Goal: Task Accomplishment & Management: Manage account settings

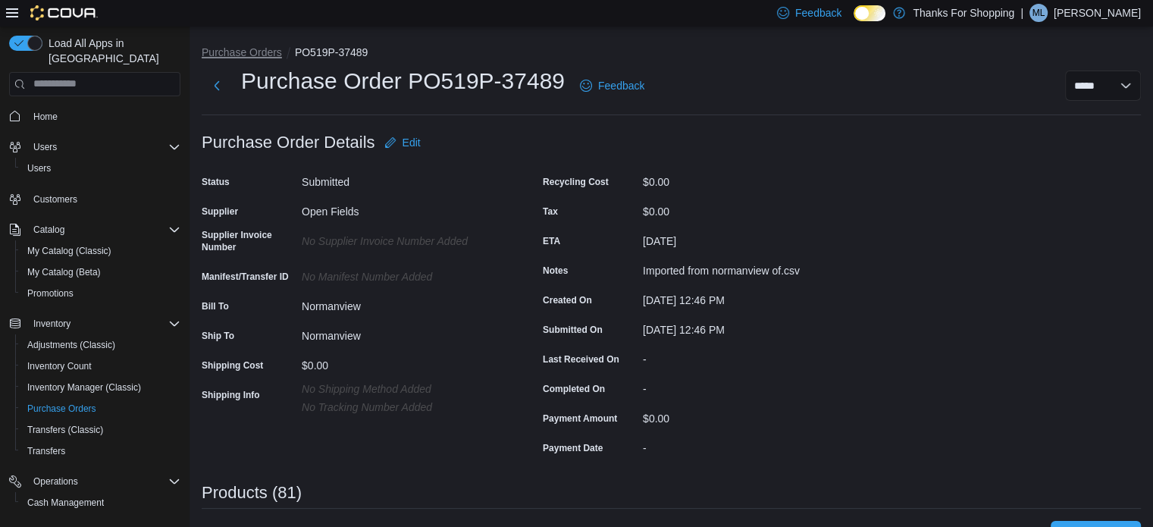
click at [242, 48] on button "Purchase Orders" at bounding box center [242, 52] width 80 height 12
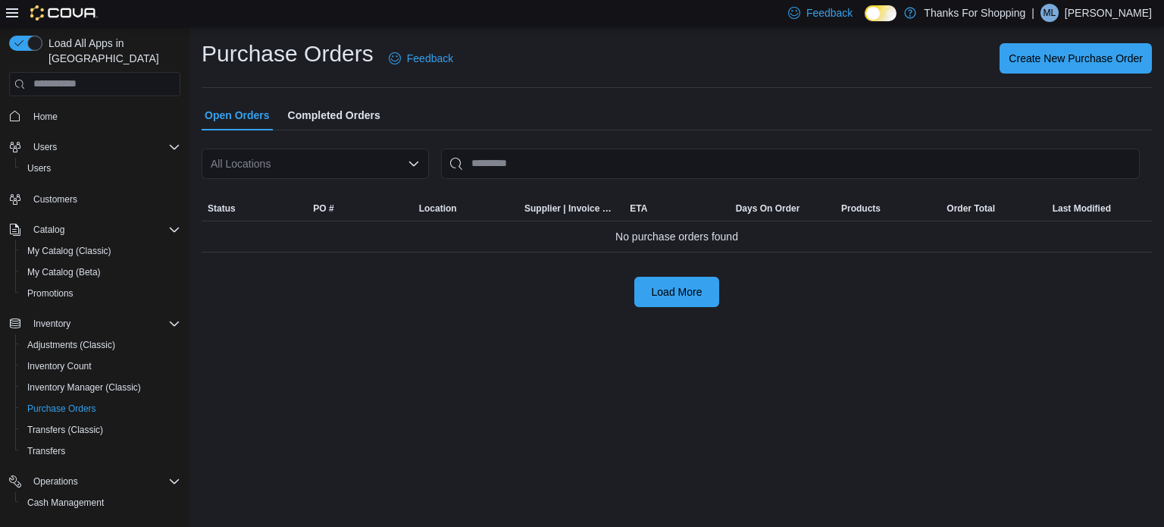
click at [375, 159] on div "All Locations" at bounding box center [315, 164] width 227 height 30
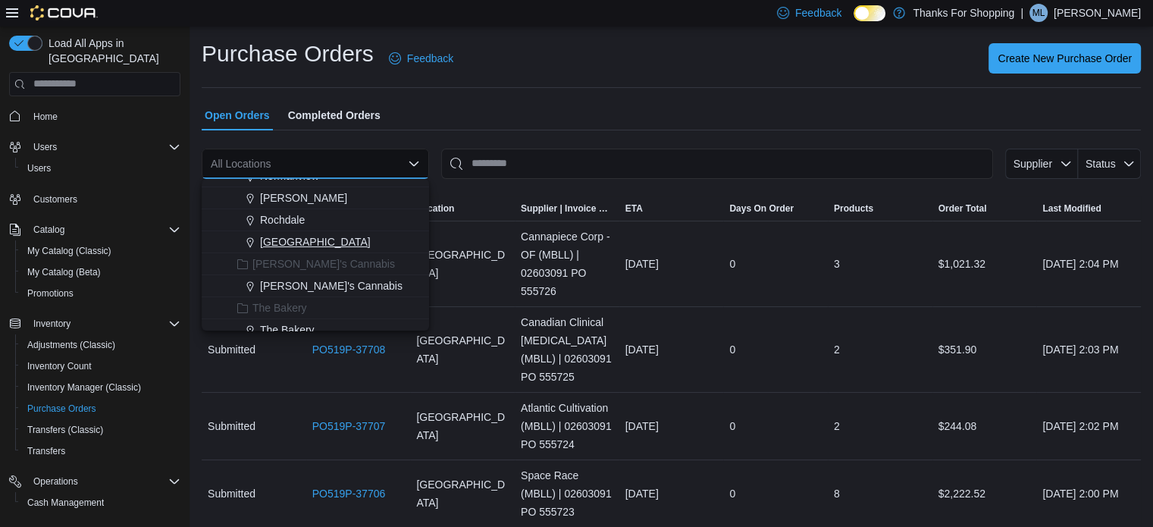
scroll to position [170, 0]
click at [290, 317] on button "Normanview" at bounding box center [315, 328] width 227 height 22
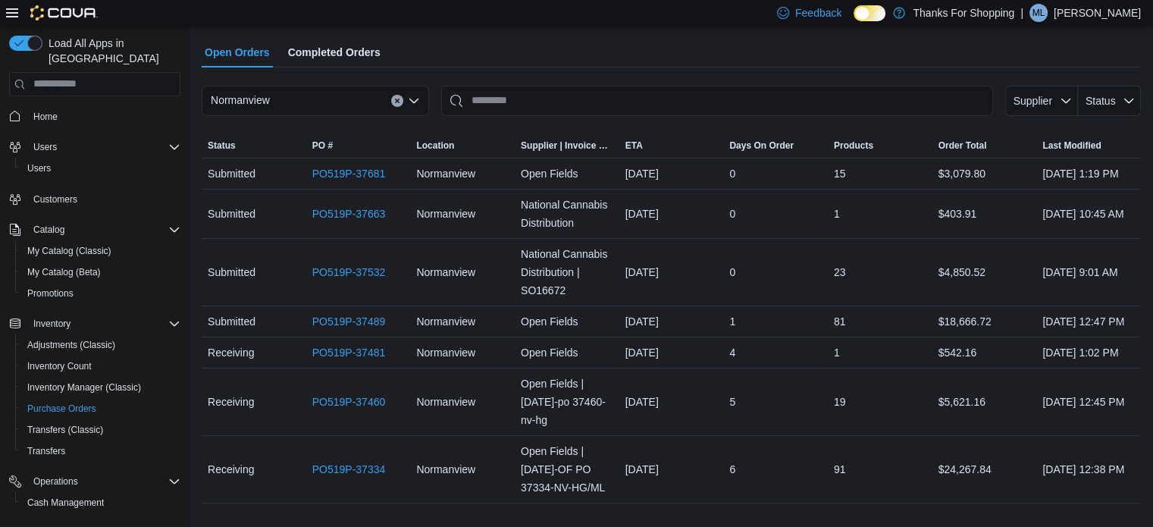
scroll to position [152, 0]
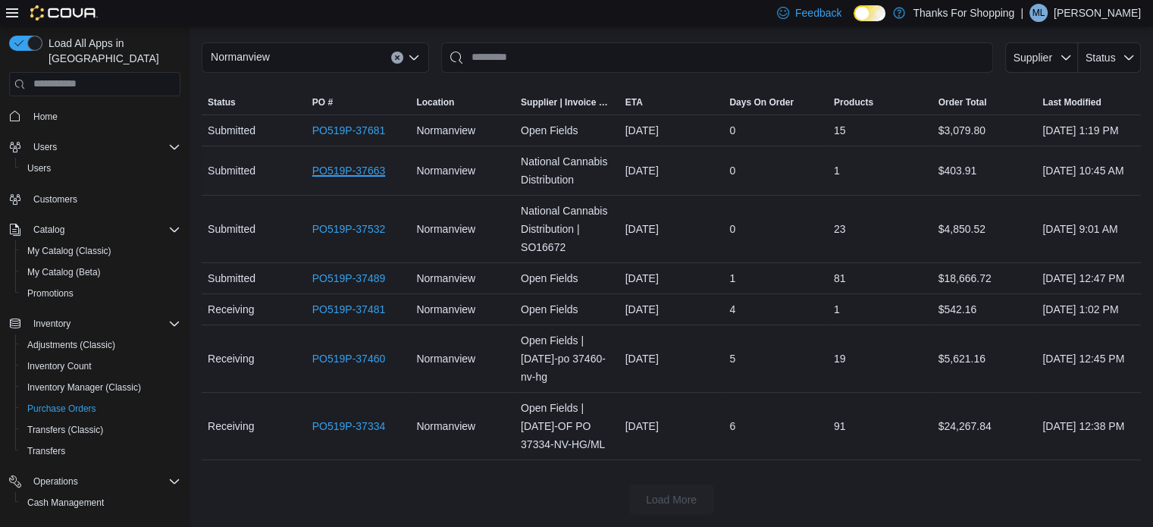
click at [357, 161] on link "PO519P-37663" at bounding box center [348, 170] width 73 height 18
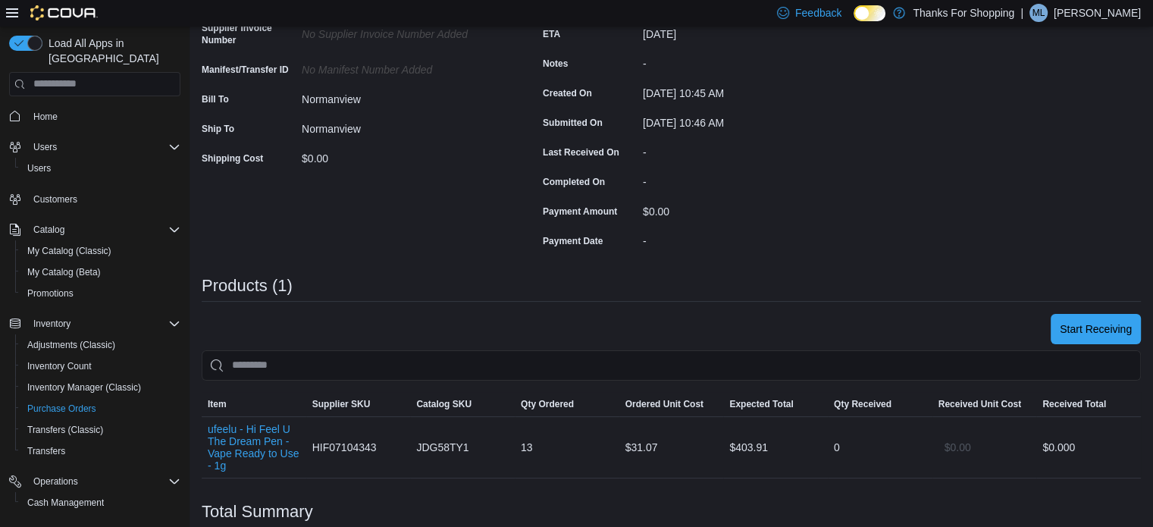
scroll to position [377, 0]
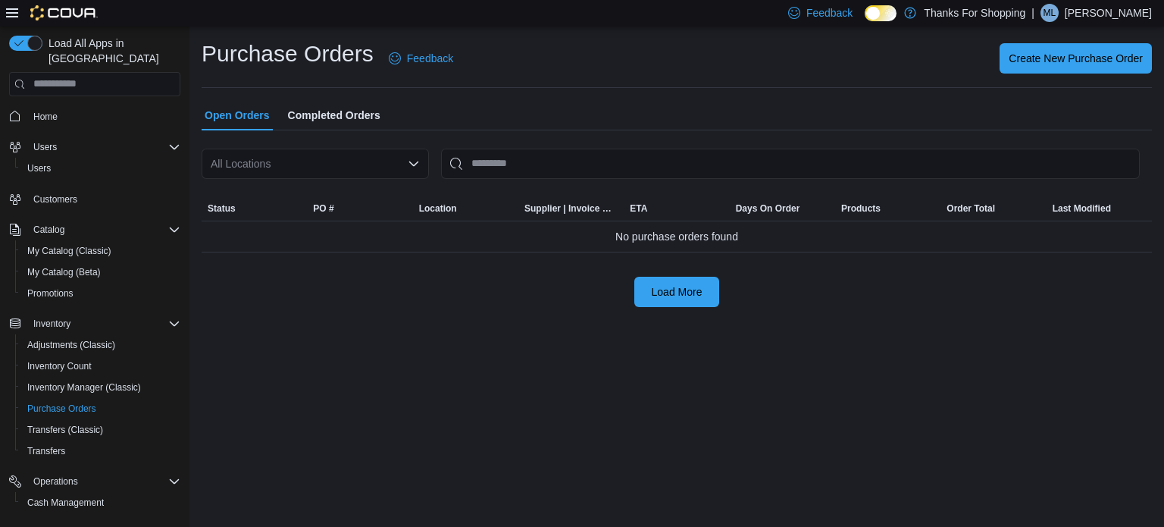
click at [418, 162] on icon "Open list of options" at bounding box center [414, 164] width 12 height 12
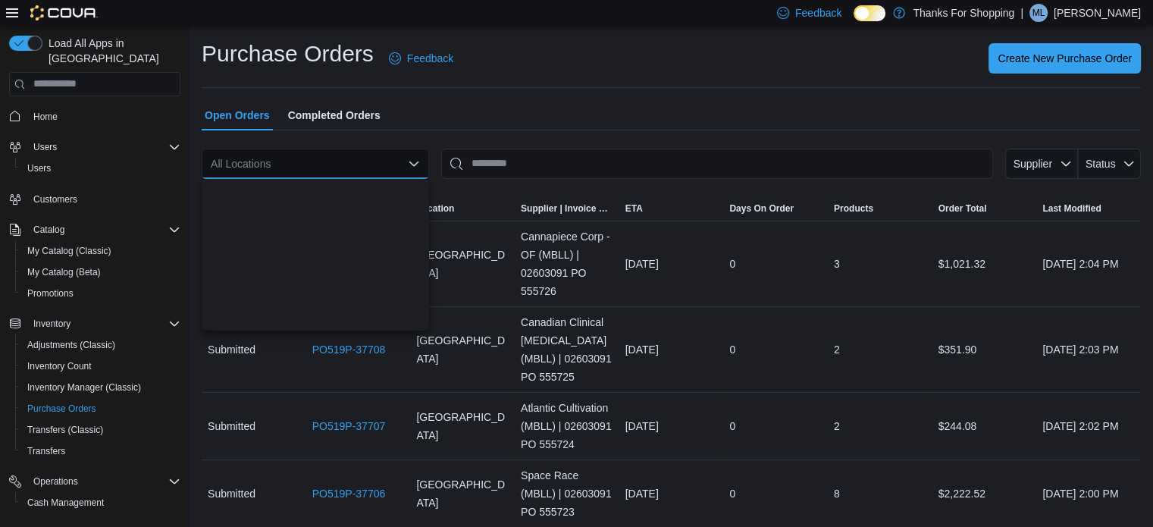
scroll to position [227, 0]
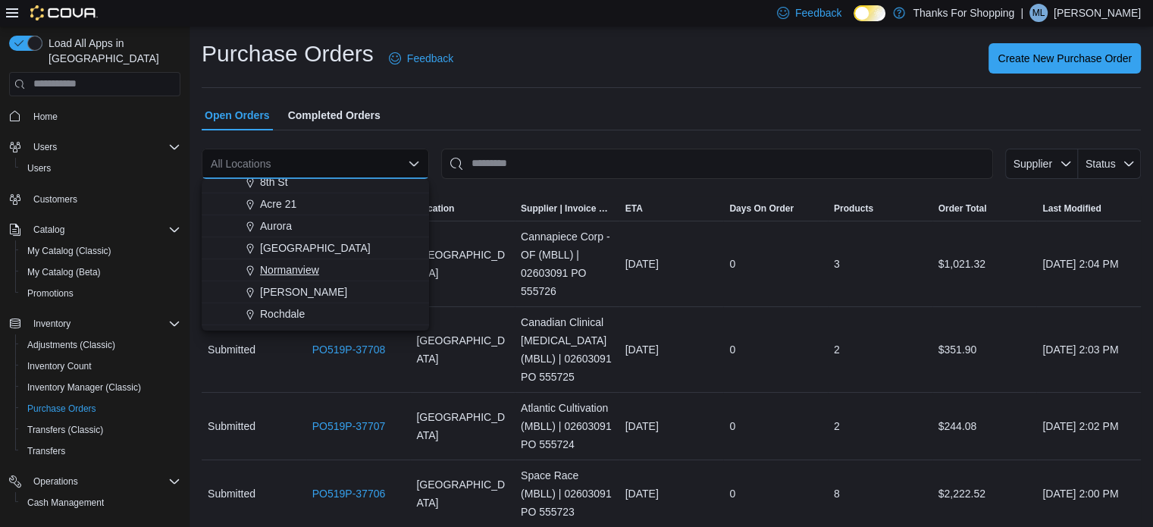
click at [303, 274] on span "Normanview" at bounding box center [289, 269] width 59 height 15
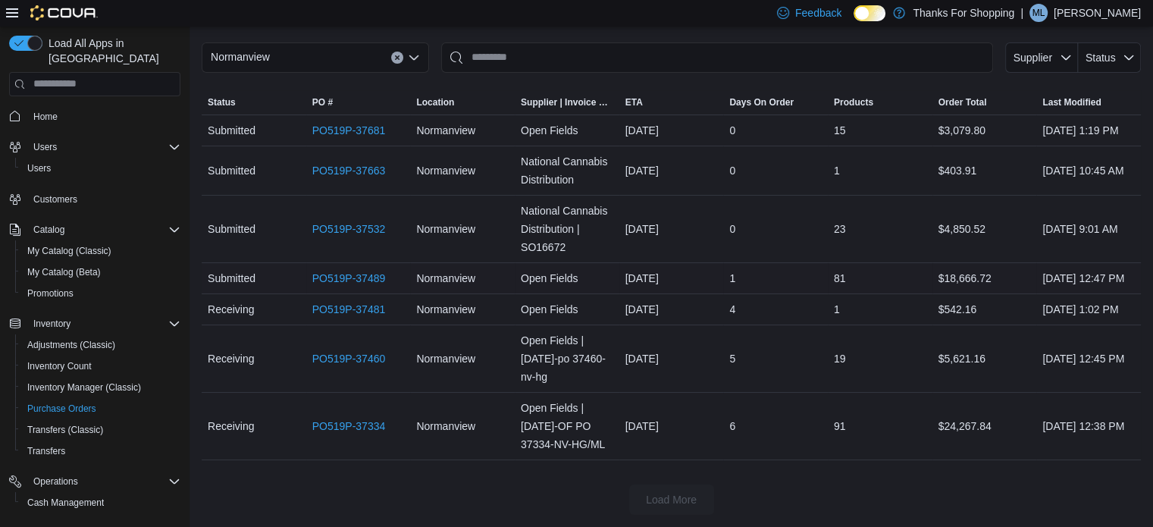
scroll to position [158, 0]
click at [355, 424] on link "PO519P-37334" at bounding box center [348, 426] width 73 height 18
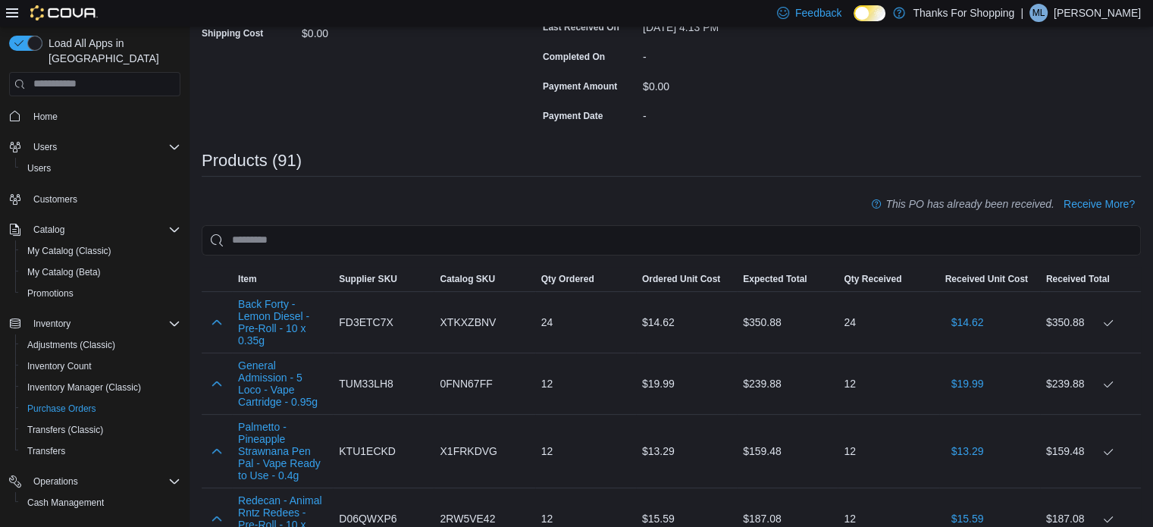
scroll to position [455, 0]
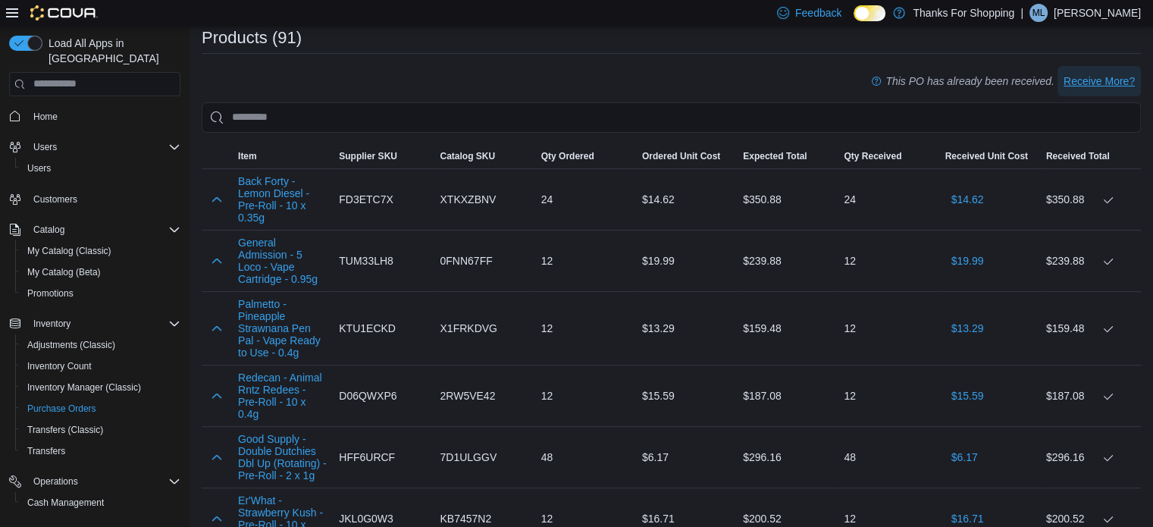
click at [1108, 79] on span "Receive More?" at bounding box center [1098, 80] width 71 height 15
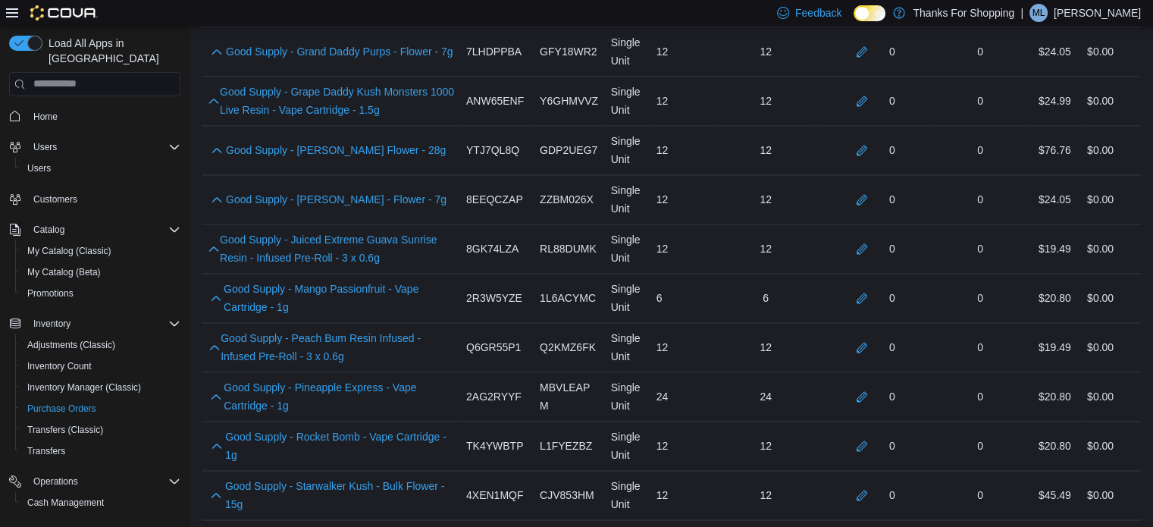
scroll to position [4207, 0]
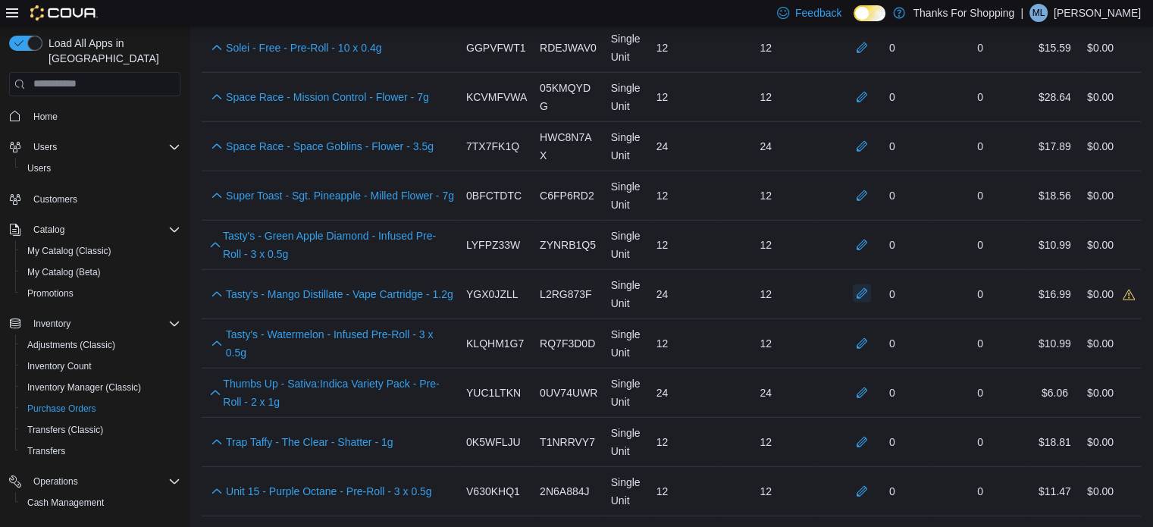
click at [871, 284] on button "button" at bounding box center [861, 293] width 18 height 18
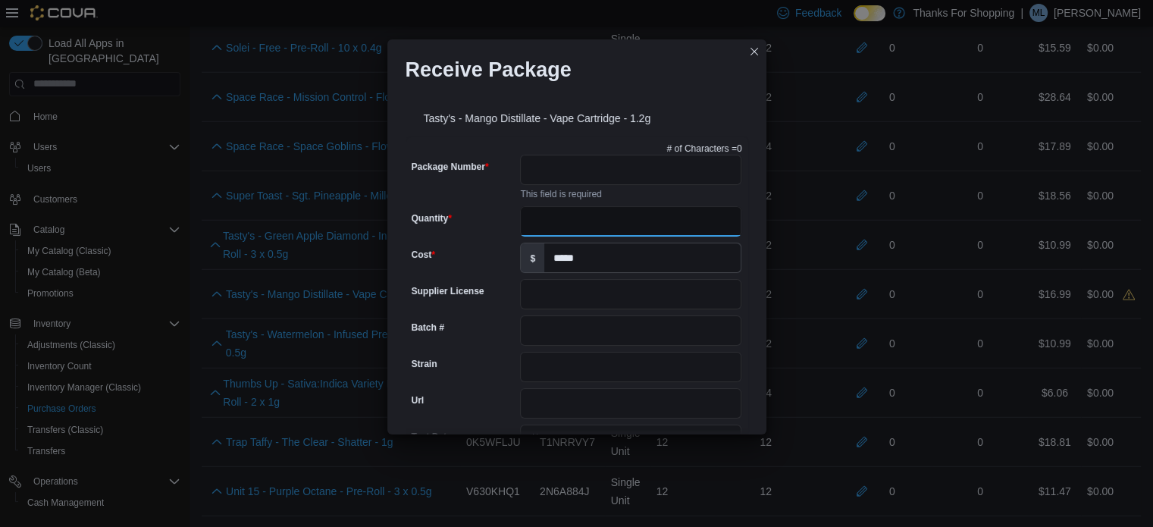
click at [554, 224] on input "Quantity" at bounding box center [630, 221] width 221 height 30
type input "**"
drag, startPoint x: 604, startPoint y: 169, endPoint x: 618, endPoint y: 161, distance: 16.6
click at [604, 169] on input "Package Number" at bounding box center [630, 170] width 221 height 30
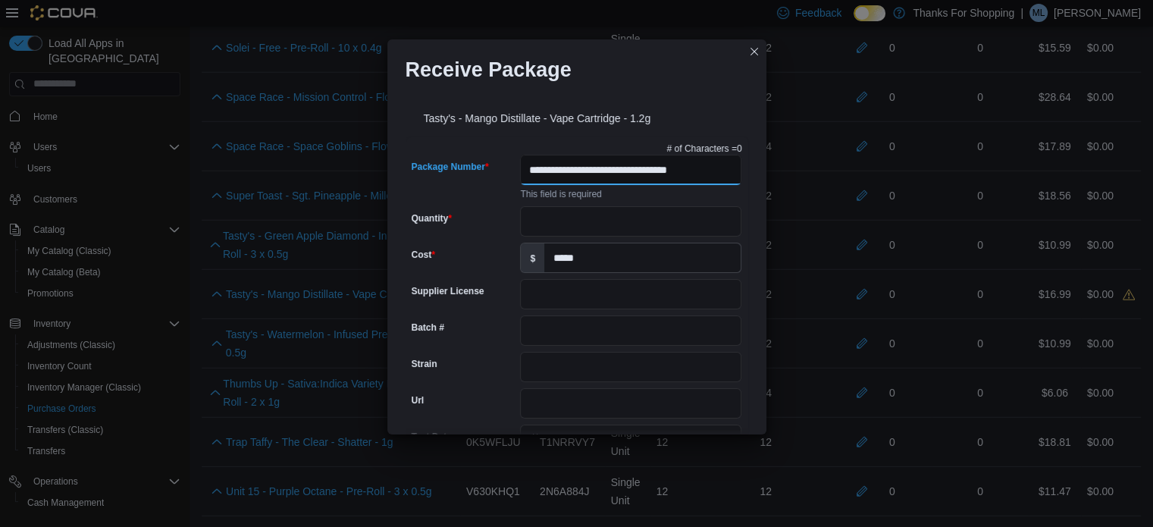
type input "**********"
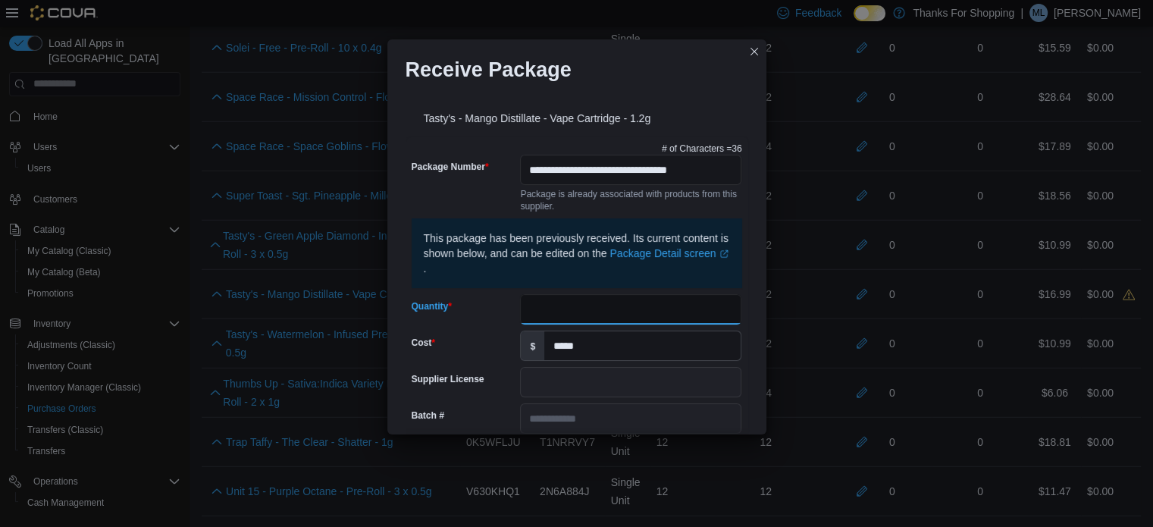
type input "**********"
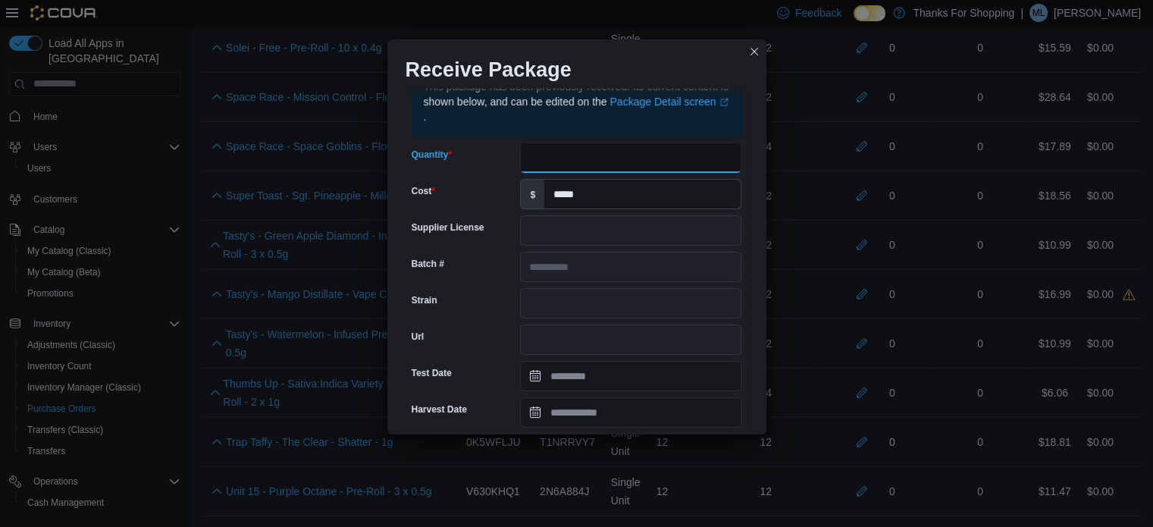
scroll to position [568, 0]
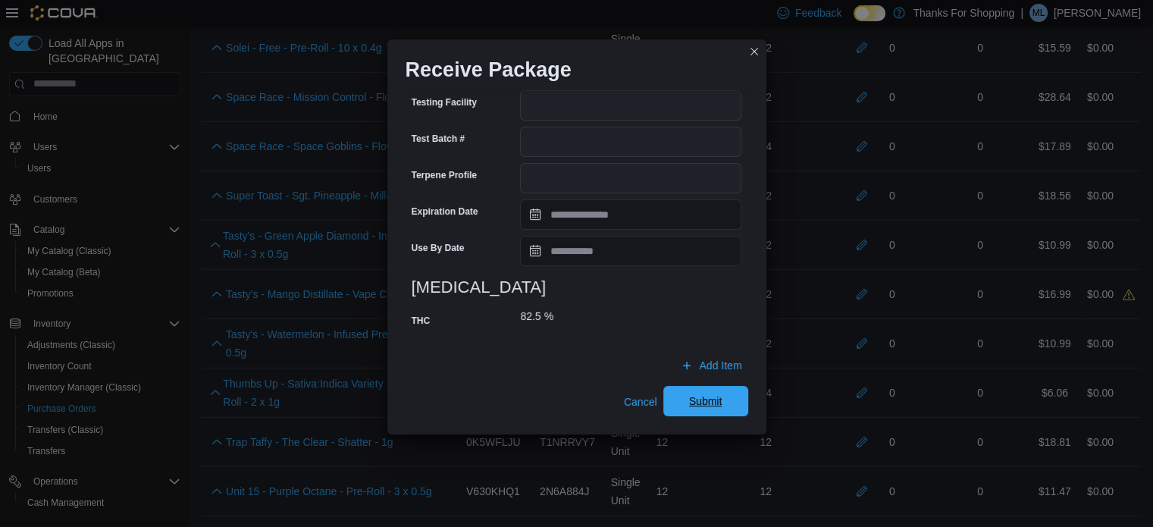
click at [712, 402] on span "Submit" at bounding box center [705, 400] width 33 height 15
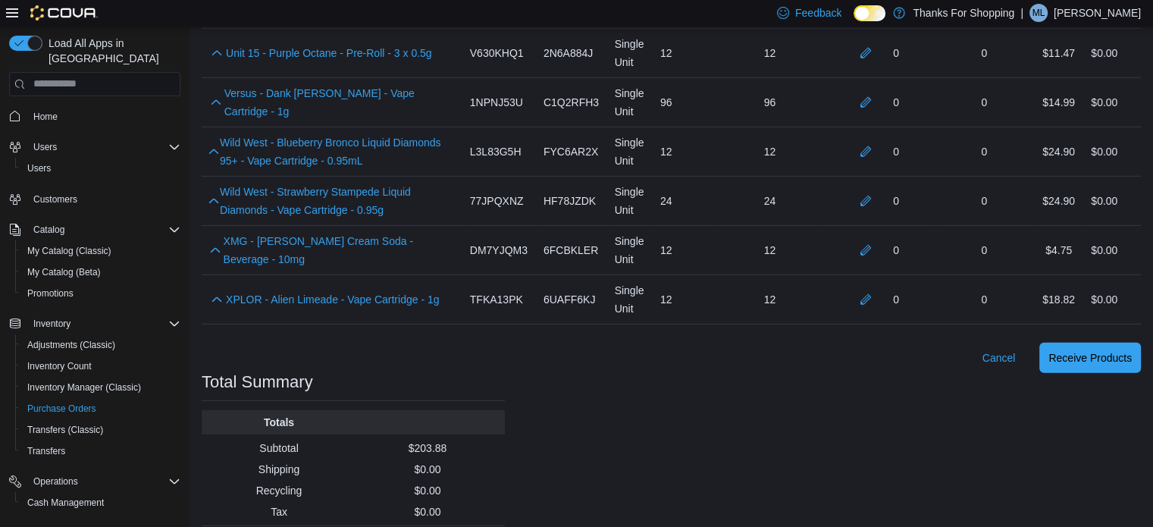
scroll to position [4651, 0]
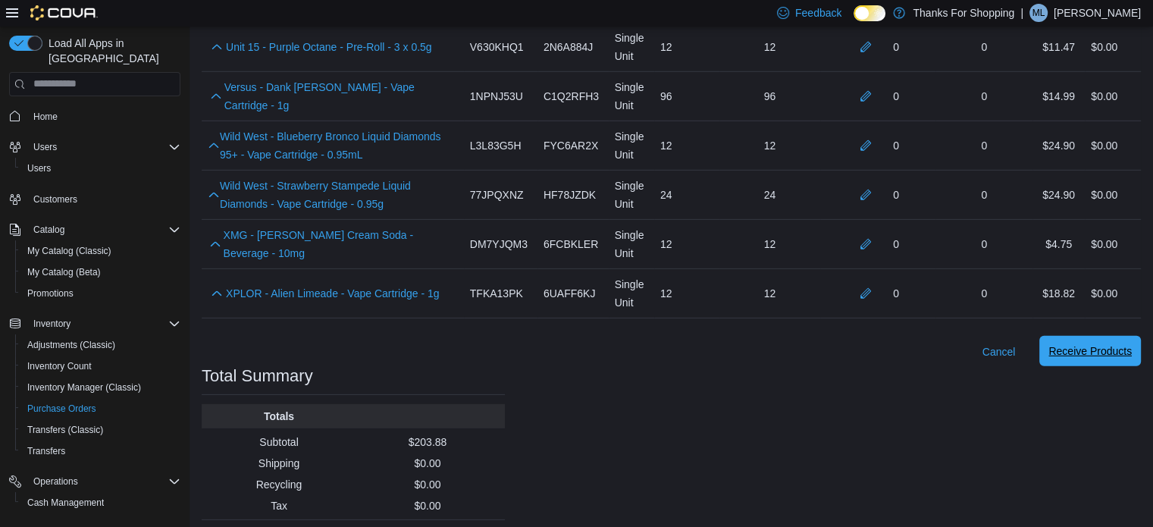
click at [1102, 343] on span "Receive Products" at bounding box center [1089, 350] width 83 height 15
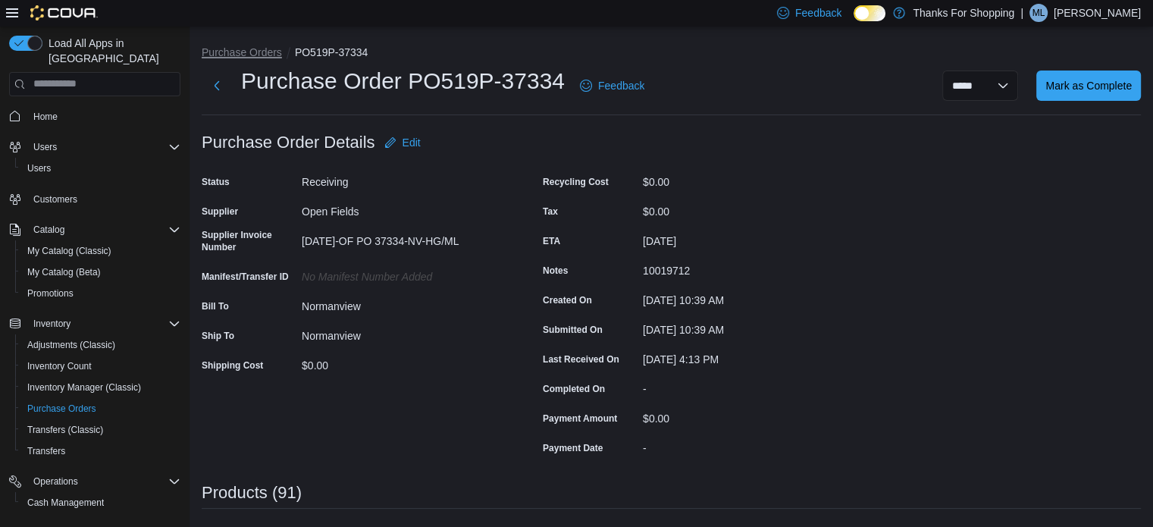
click at [252, 48] on button "Purchase Orders" at bounding box center [242, 52] width 80 height 12
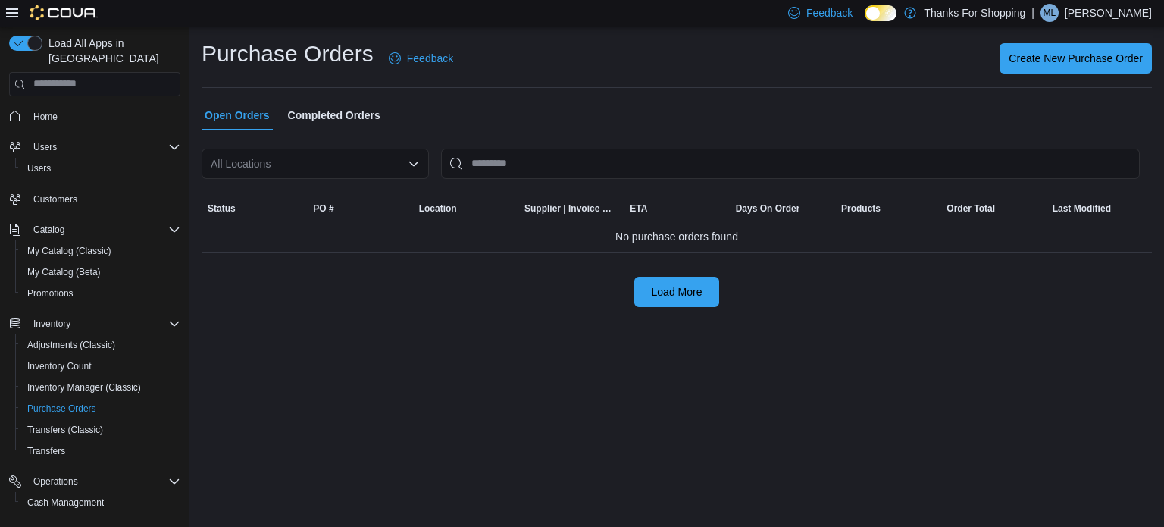
click at [275, 161] on div "All Locations" at bounding box center [315, 164] width 227 height 30
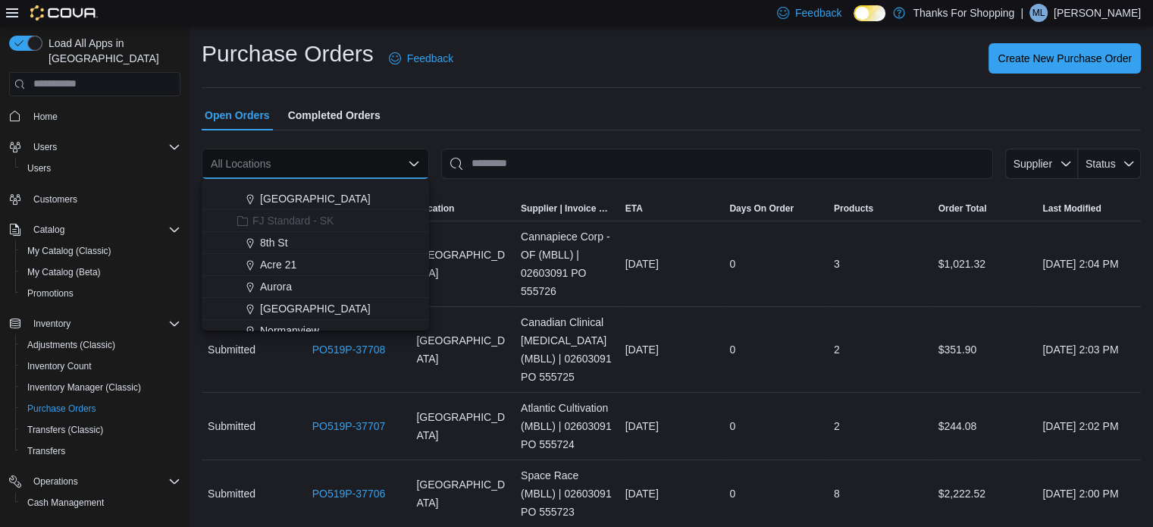
scroll to position [246, 0]
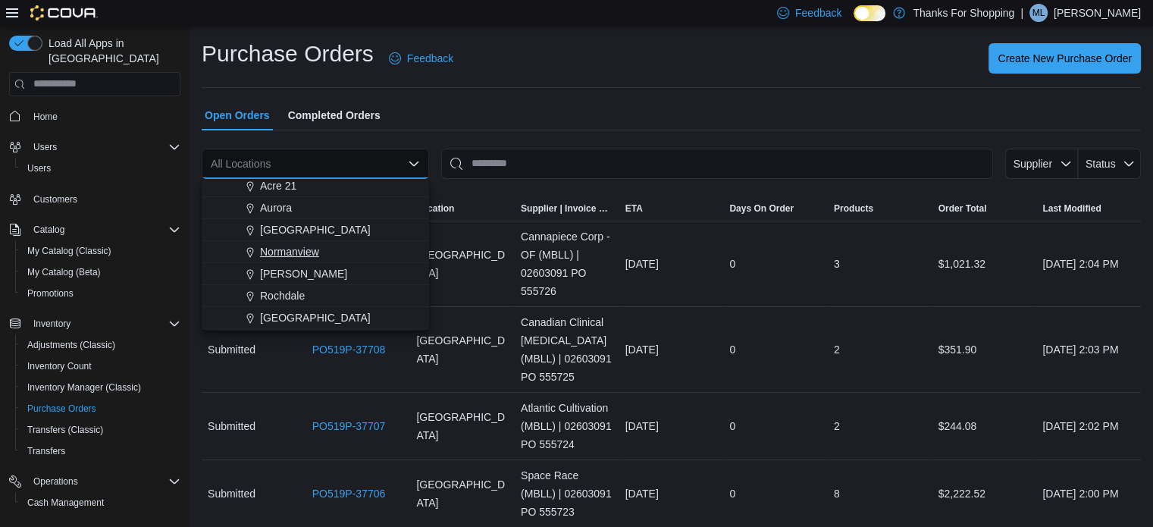
click at [305, 251] on span "Normanview" at bounding box center [289, 251] width 59 height 15
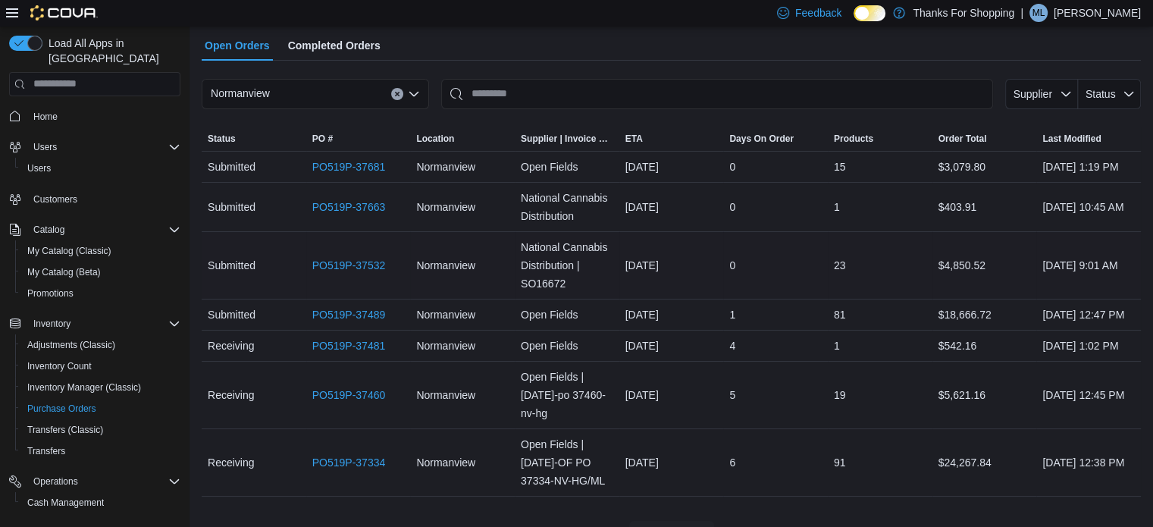
scroll to position [76, 0]
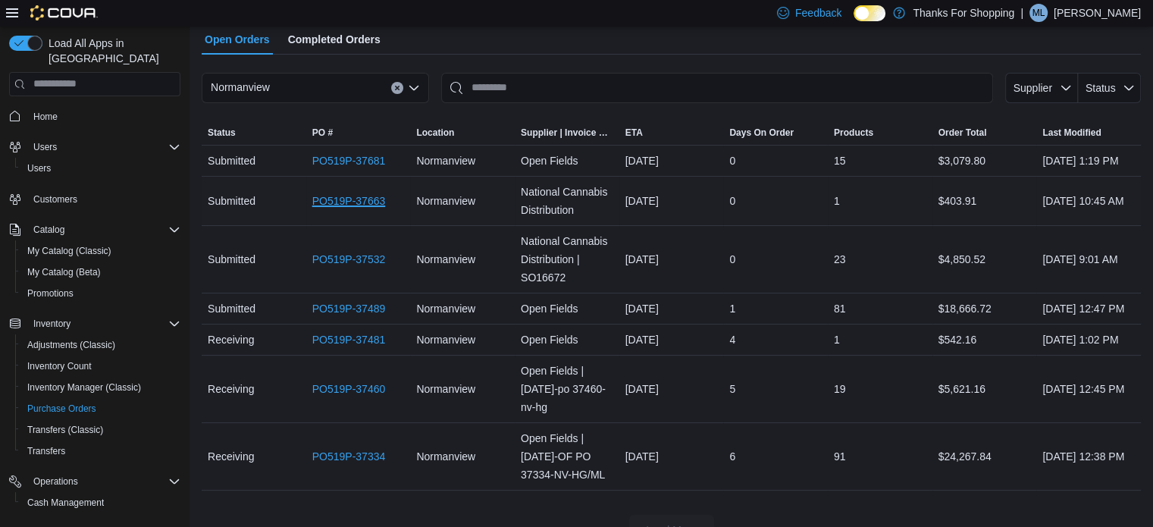
click at [359, 210] on link "PO519P-37663" at bounding box center [348, 201] width 73 height 18
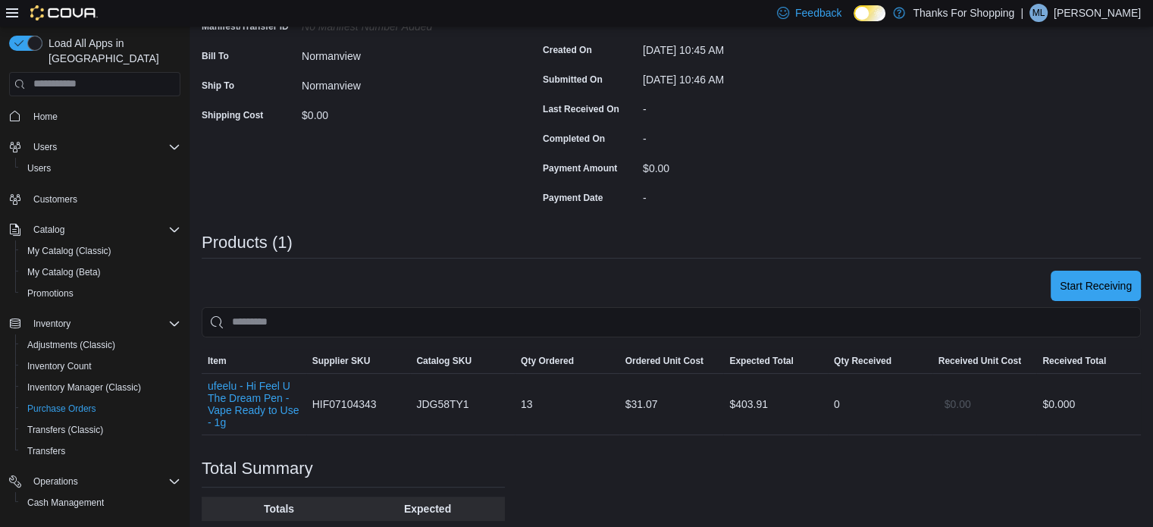
scroll to position [377, 0]
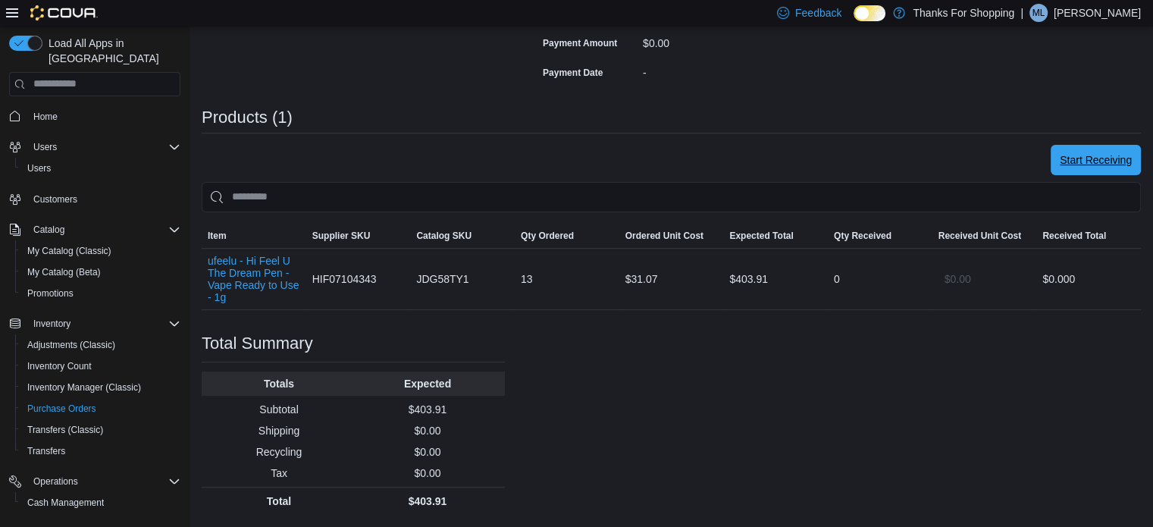
click at [1090, 163] on span "Start Receiving" at bounding box center [1095, 159] width 72 height 15
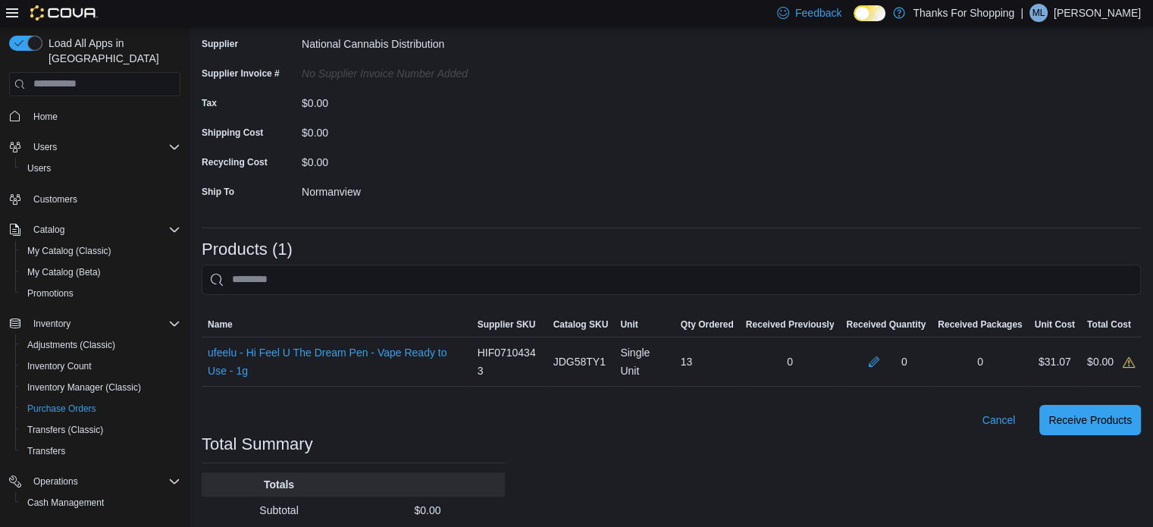
scroll to position [238, 0]
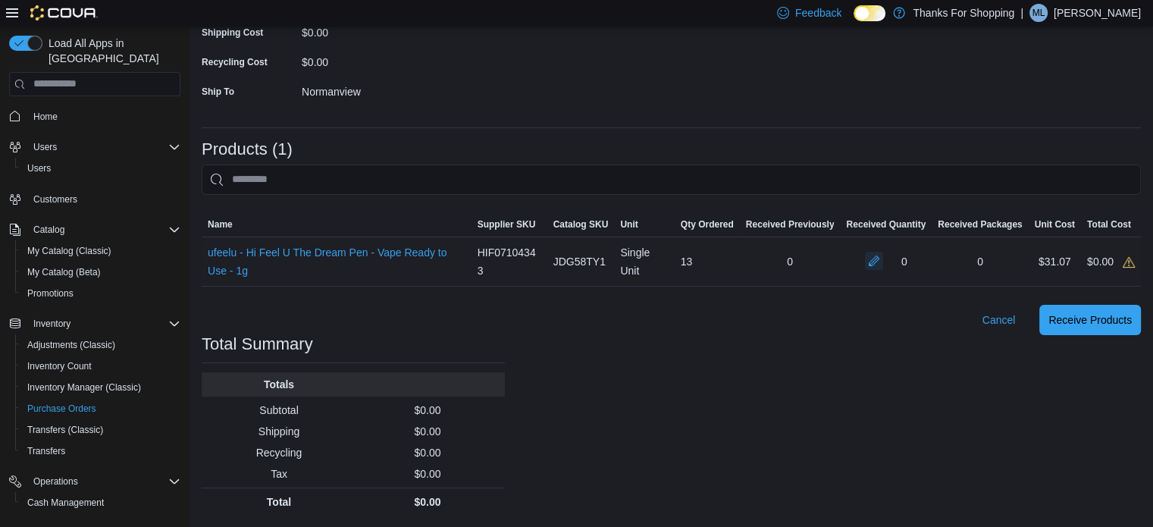
click at [883, 257] on button "button" at bounding box center [874, 261] width 18 height 18
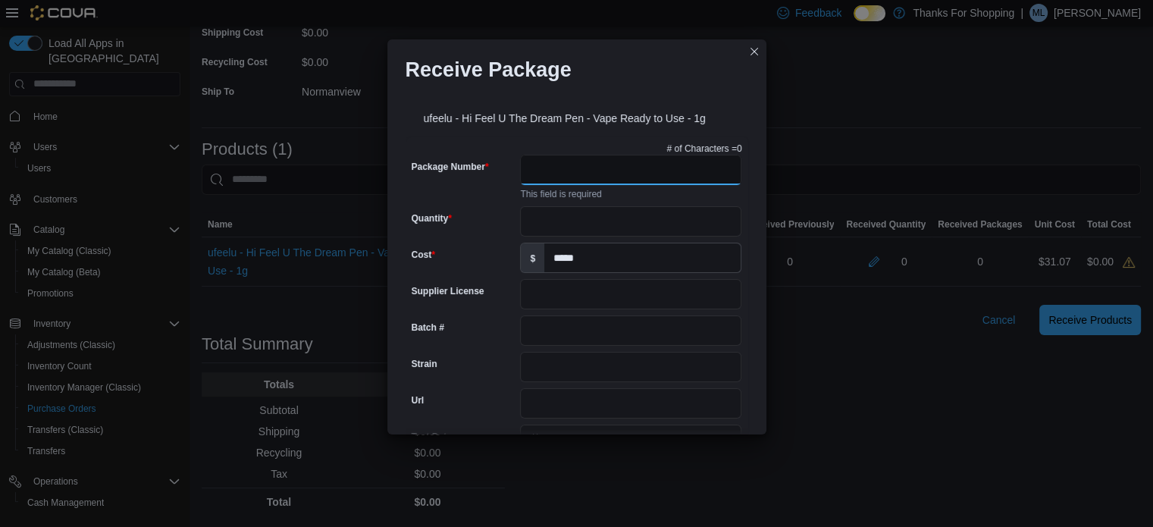
click at [589, 173] on input "Package Number" at bounding box center [630, 170] width 221 height 30
type input "**********"
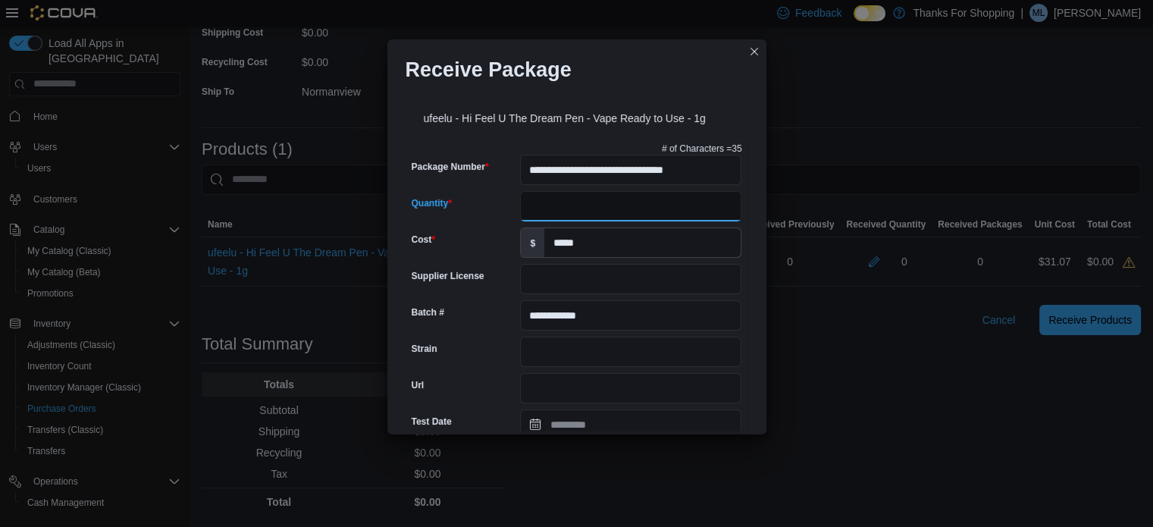
scroll to position [0, 0]
type input "*********"
type input "**********"
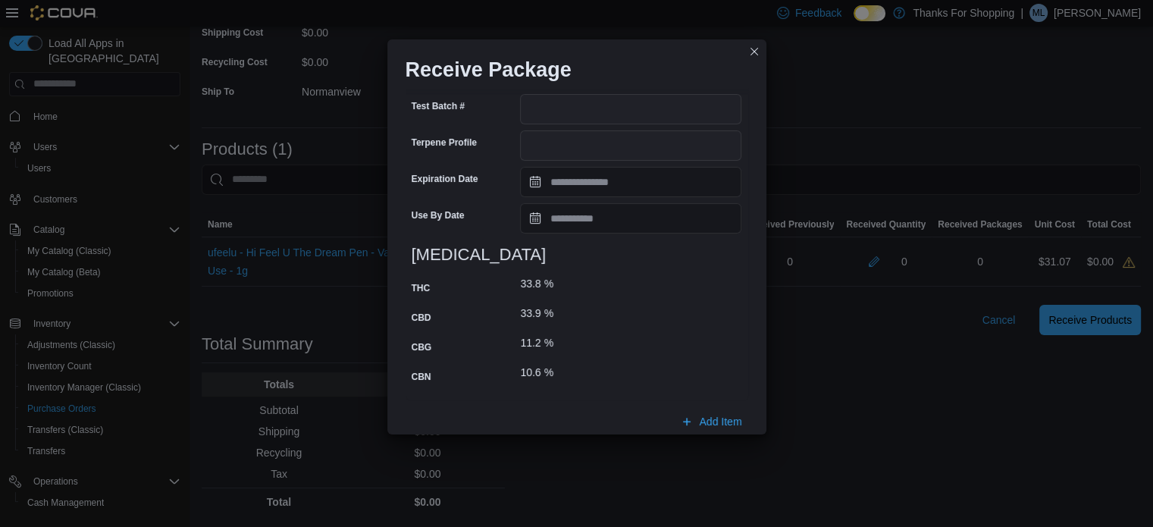
scroll to position [656, 0]
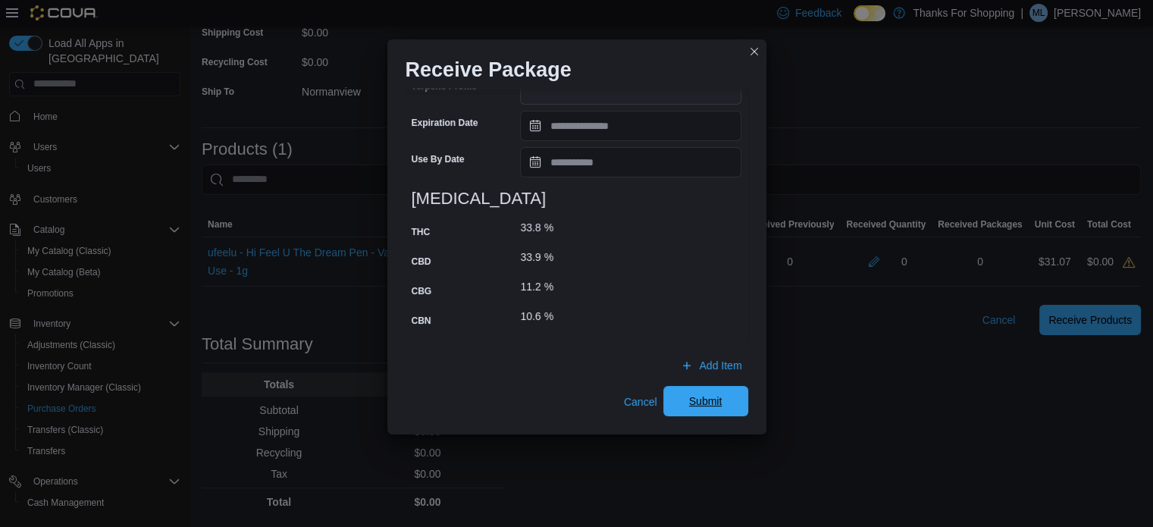
type input "**"
click at [693, 399] on span "Submit" at bounding box center [705, 400] width 33 height 15
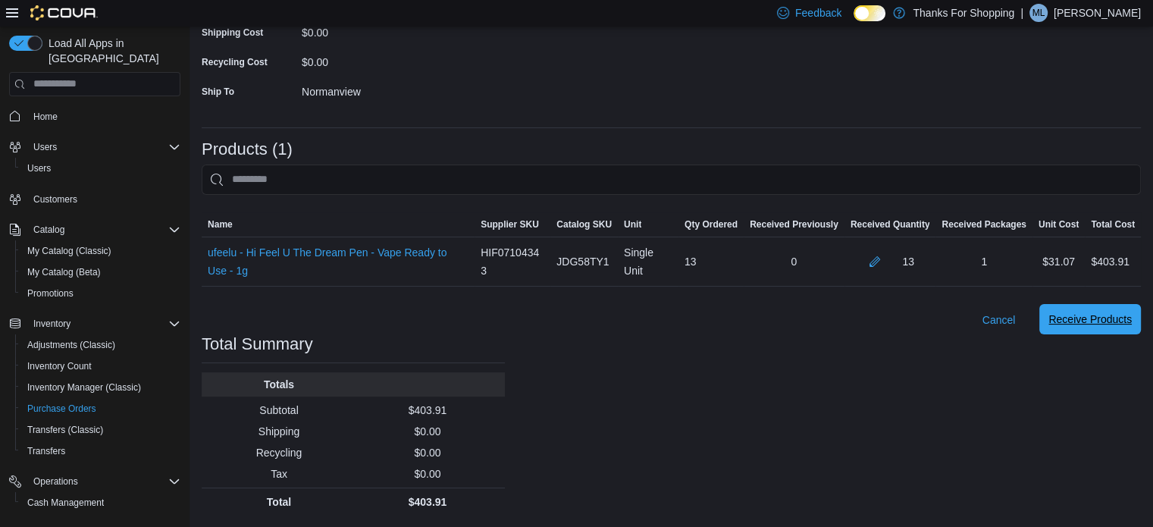
click at [1114, 332] on span "Receive Products" at bounding box center [1089, 319] width 83 height 30
